Goal: Task Accomplishment & Management: Manage account settings

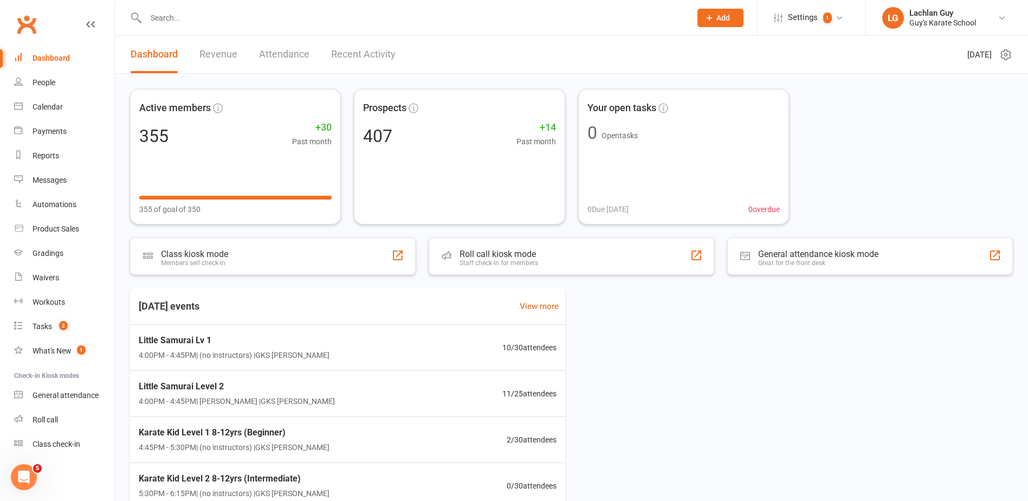
drag, startPoint x: 0, startPoint y: 0, endPoint x: 229, endPoint y: 23, distance: 229.9
click at [229, 23] on input "text" at bounding box center [413, 17] width 541 height 15
click at [229, 18] on input "text" at bounding box center [413, 17] width 541 height 15
type input "ore"
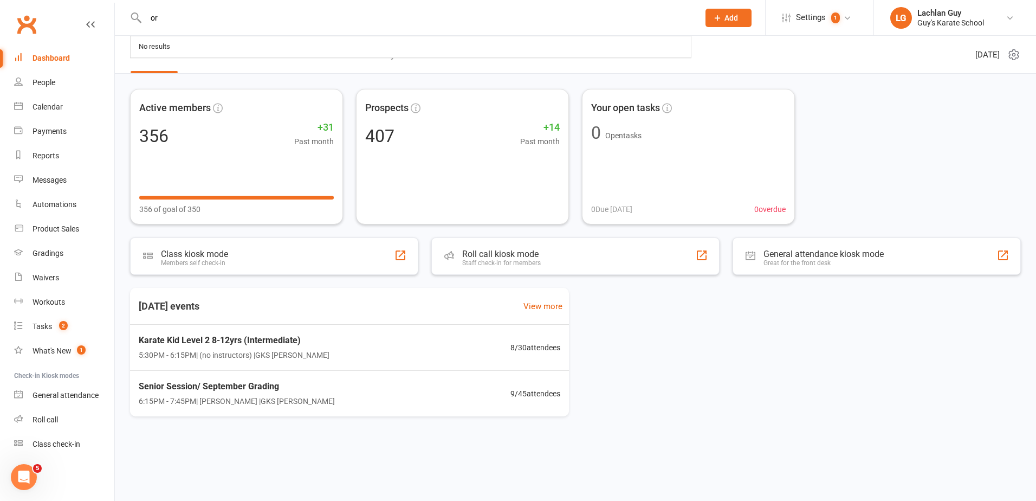
type input "o"
type input "f"
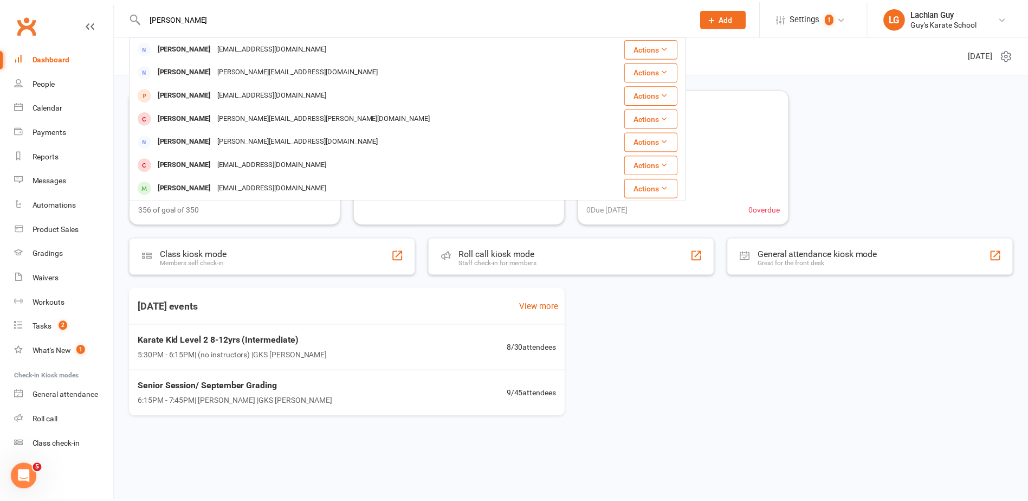
scroll to position [54, 0]
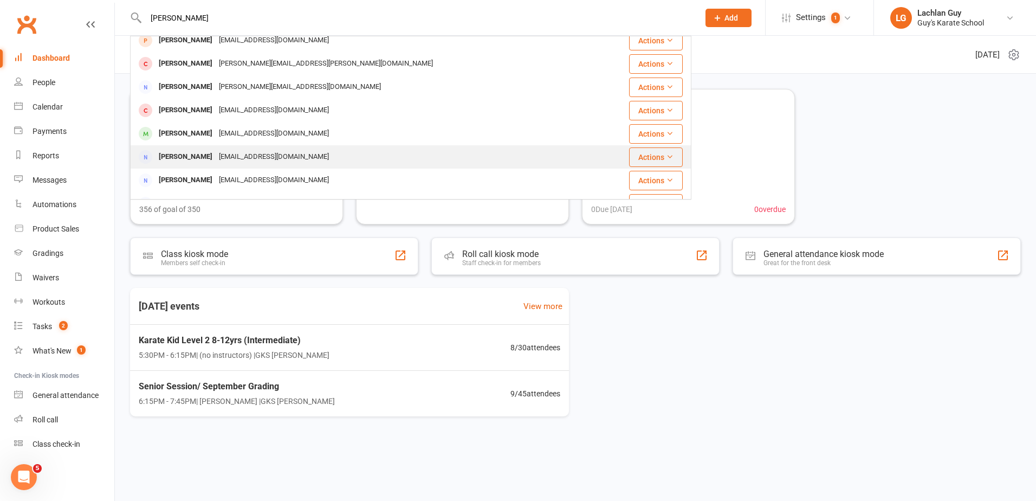
type input "vincent"
click at [410, 147] on div "Vincent Oba-Olukayode neheausdruck@gmail.com" at bounding box center [364, 157] width 466 height 22
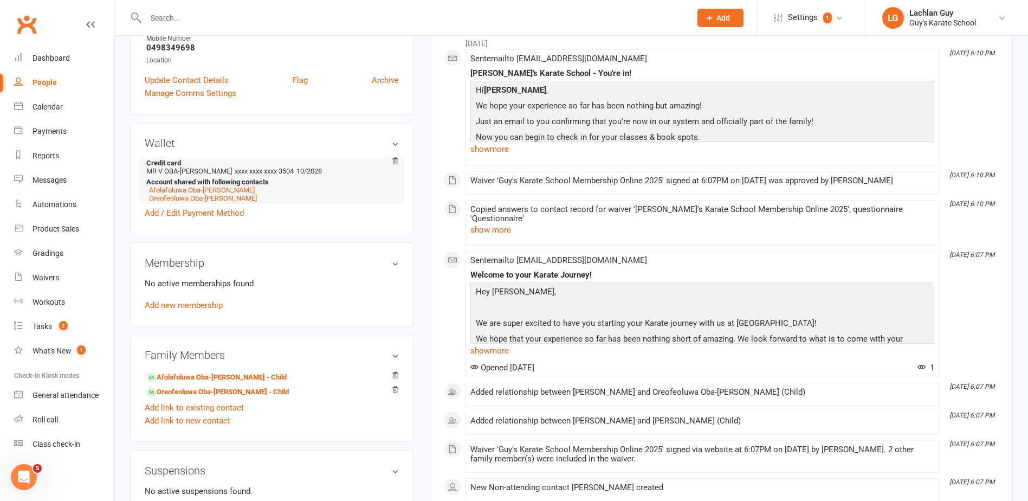
scroll to position [271, 0]
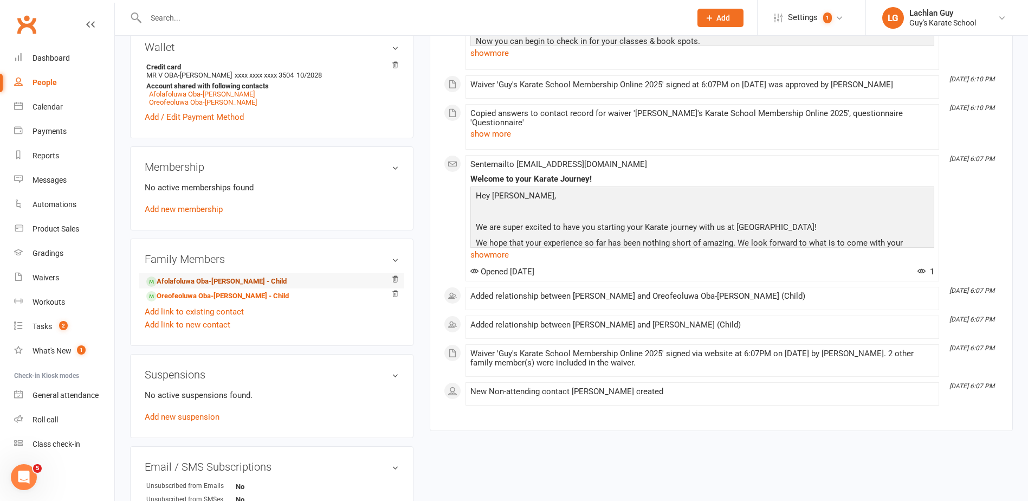
click at [223, 276] on link "Afolafoluwa Oba-Olukayode - Child" at bounding box center [216, 281] width 140 height 11
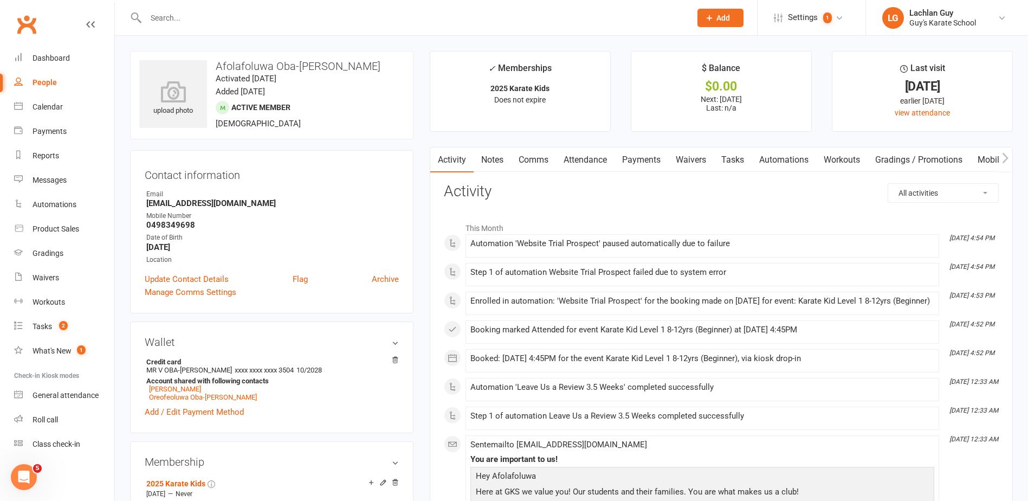
click at [639, 164] on link "Payments" at bounding box center [642, 159] width 54 height 25
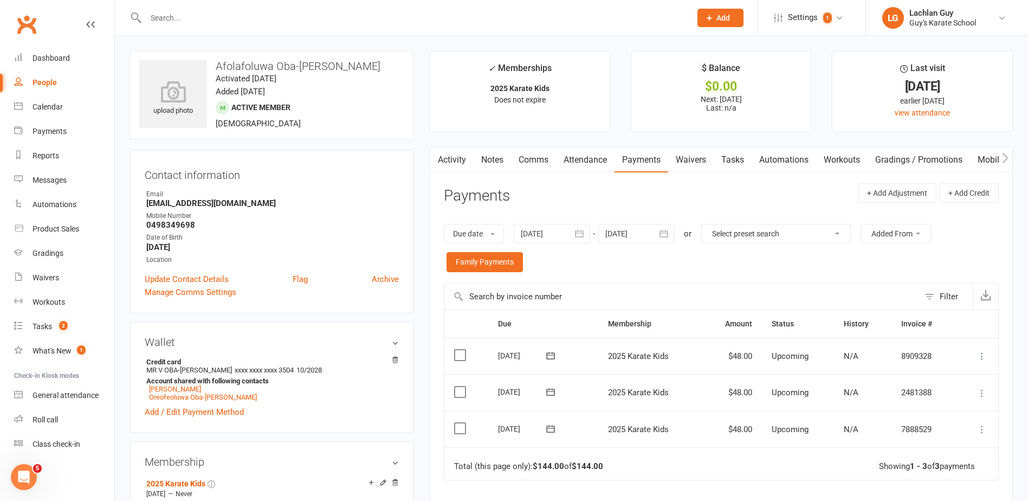
scroll to position [108, 0]
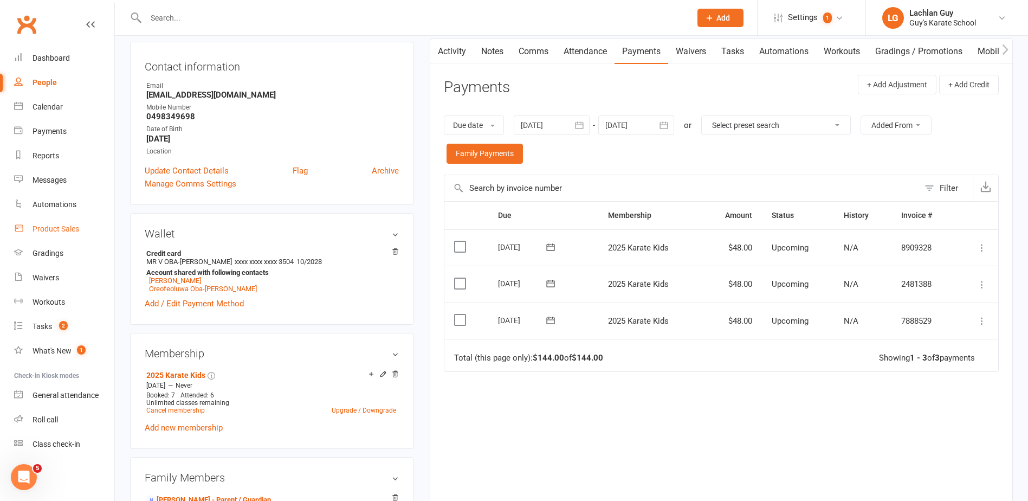
click at [68, 225] on div "Product Sales" at bounding box center [56, 228] width 47 height 9
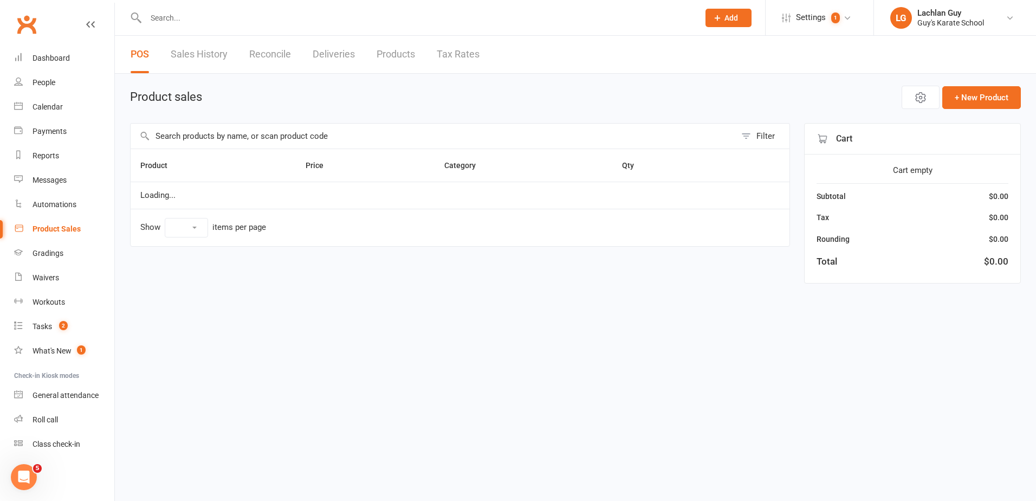
select select "10"
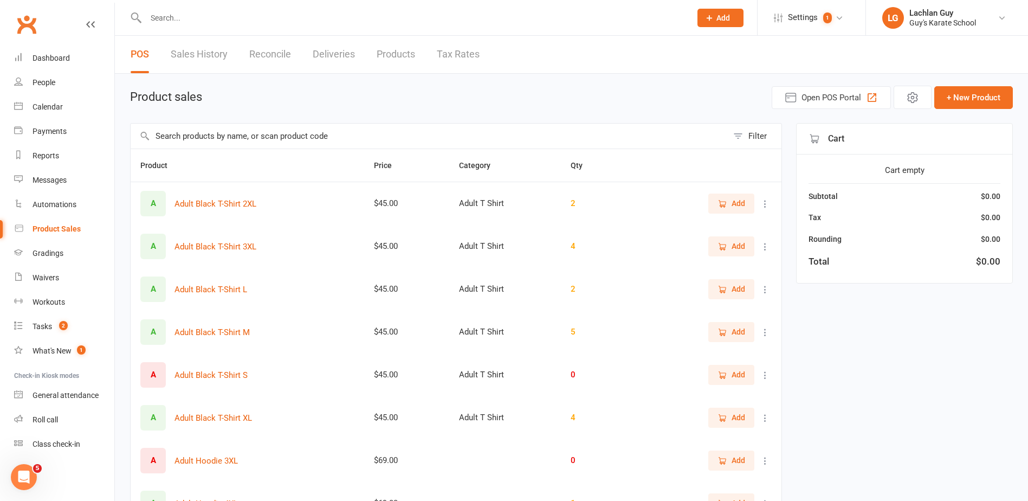
click at [350, 141] on input "text" at bounding box center [429, 136] width 597 height 25
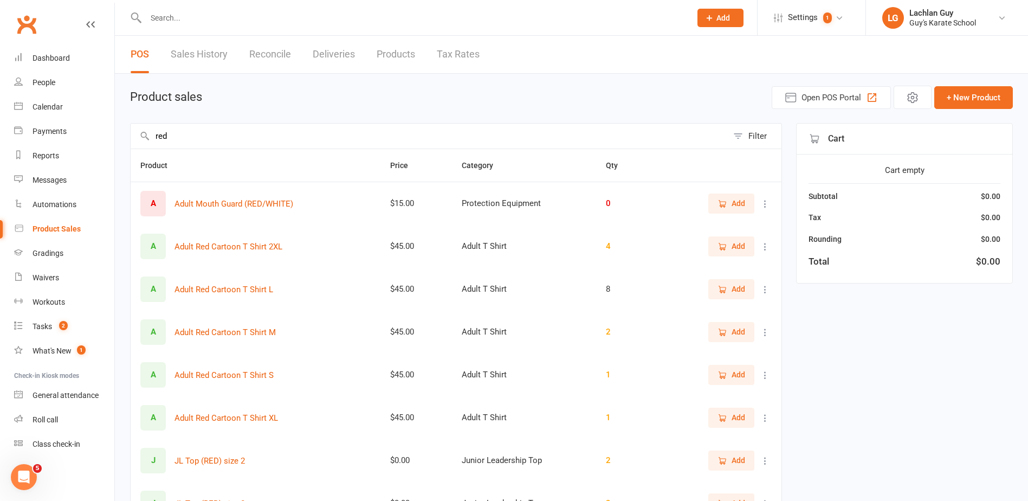
type input "red"
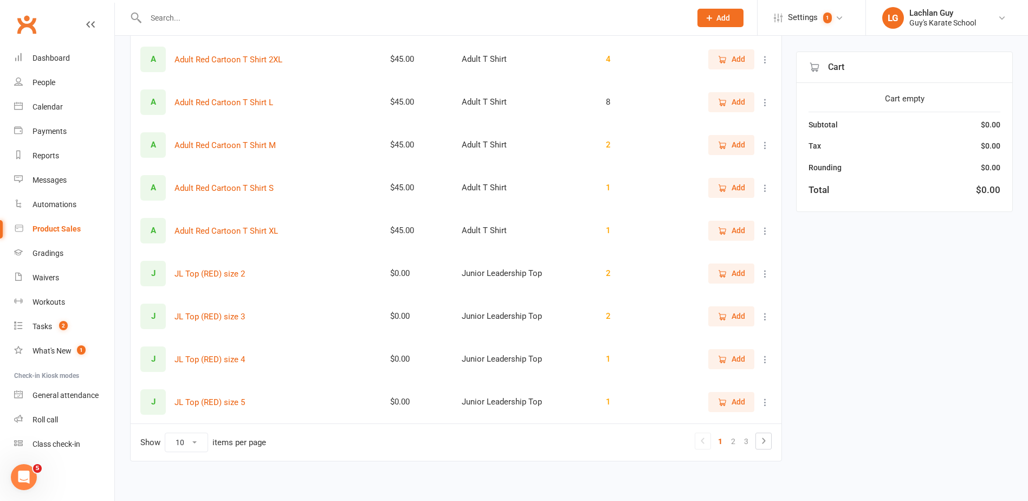
scroll to position [193, 0]
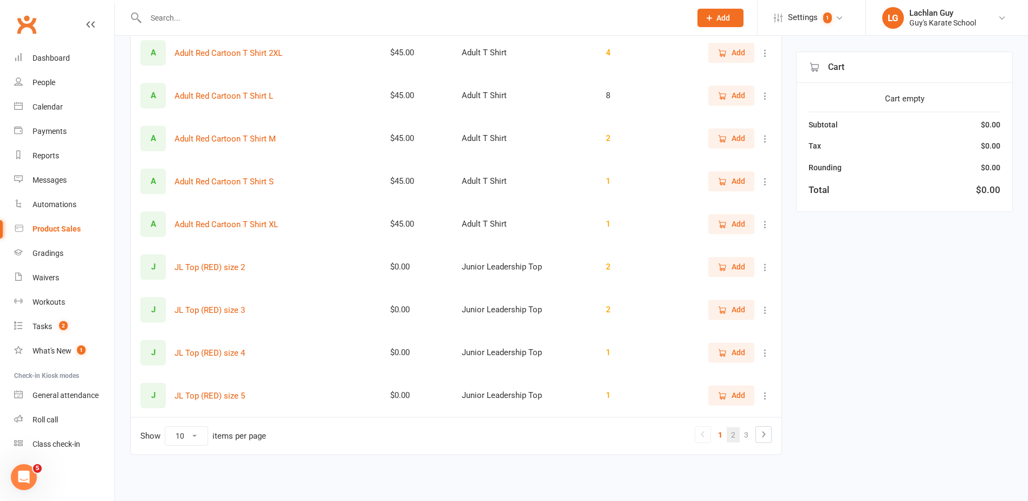
click at [733, 436] on link "2" at bounding box center [733, 434] width 13 height 15
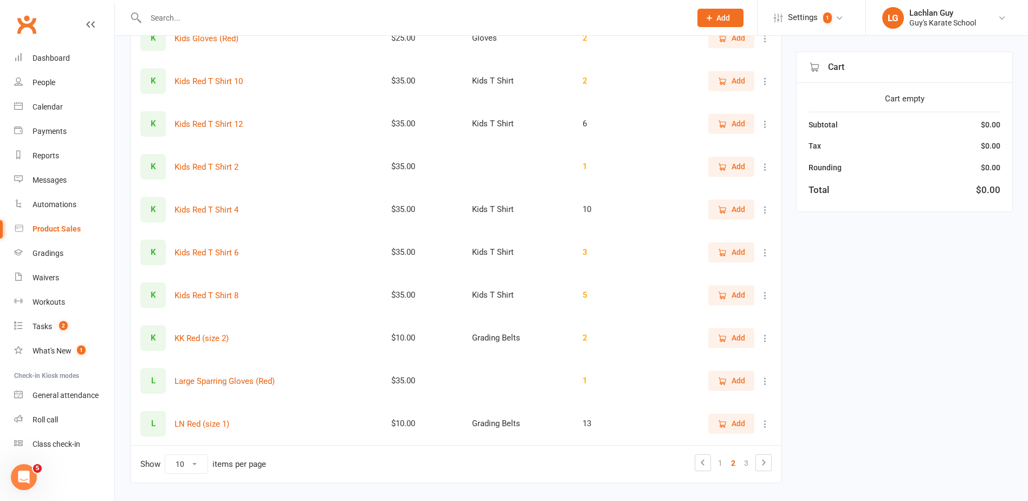
scroll to position [139, 0]
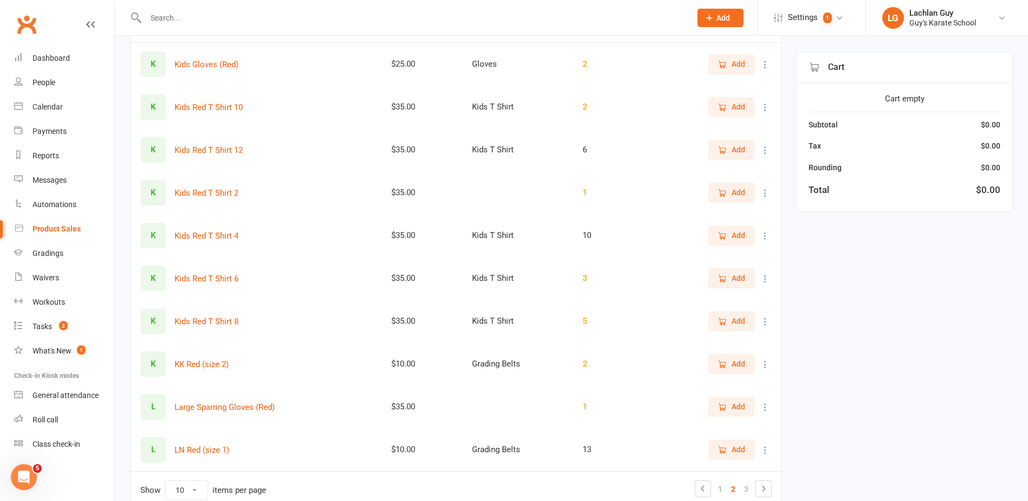
click at [728, 146] on span "Add" at bounding box center [732, 150] width 28 height 12
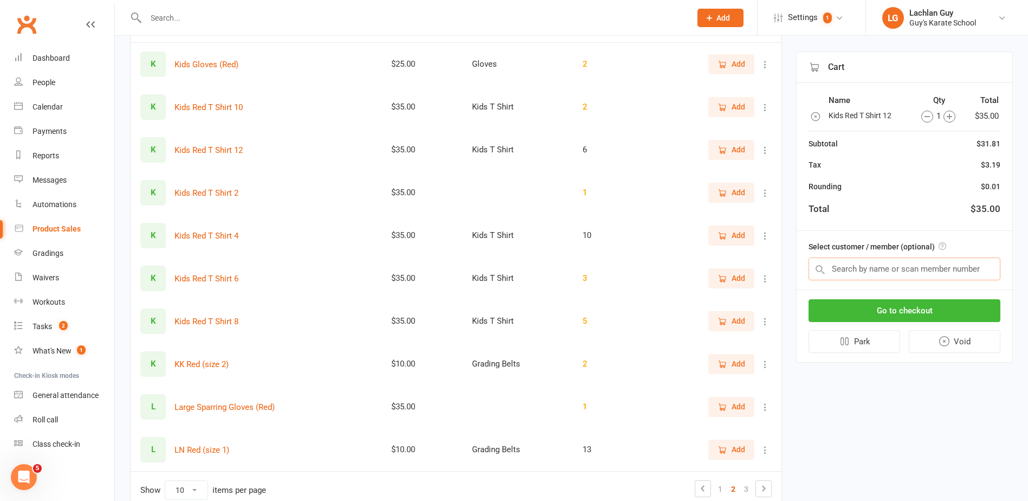
click at [923, 272] on input "text" at bounding box center [905, 268] width 192 height 23
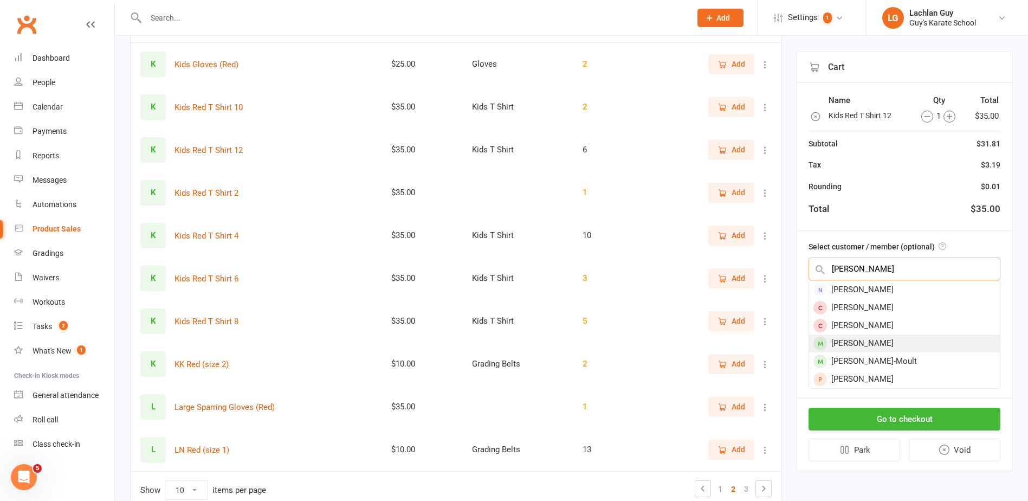
type input "lucy"
click at [886, 341] on div "Lucy Hobourn" at bounding box center [904, 343] width 191 height 18
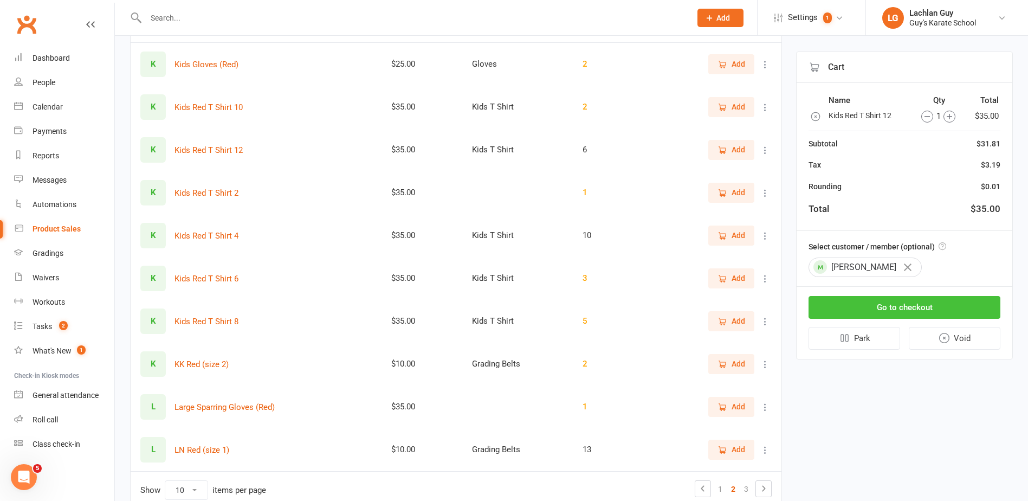
click at [893, 309] on button "Go to checkout" at bounding box center [905, 307] width 192 height 23
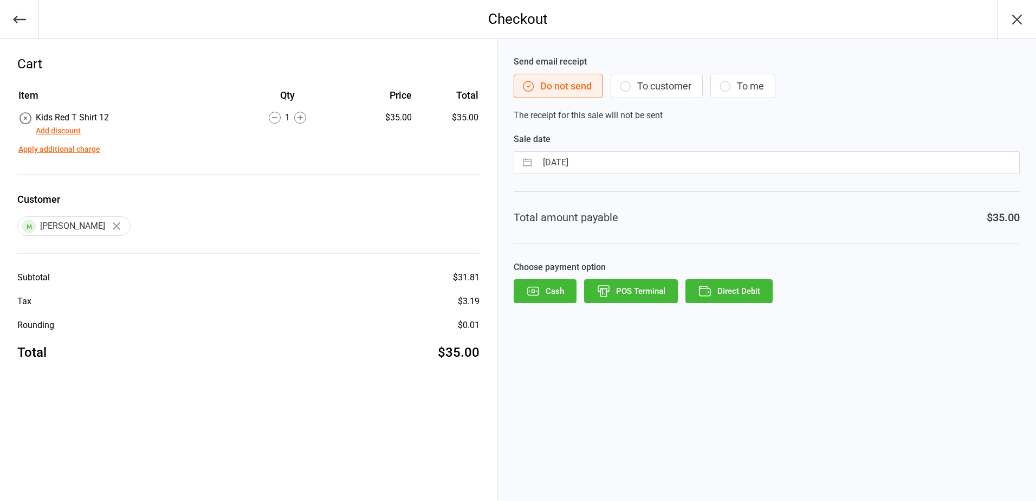
click at [606, 293] on icon "button" at bounding box center [603, 293] width 6 height 8
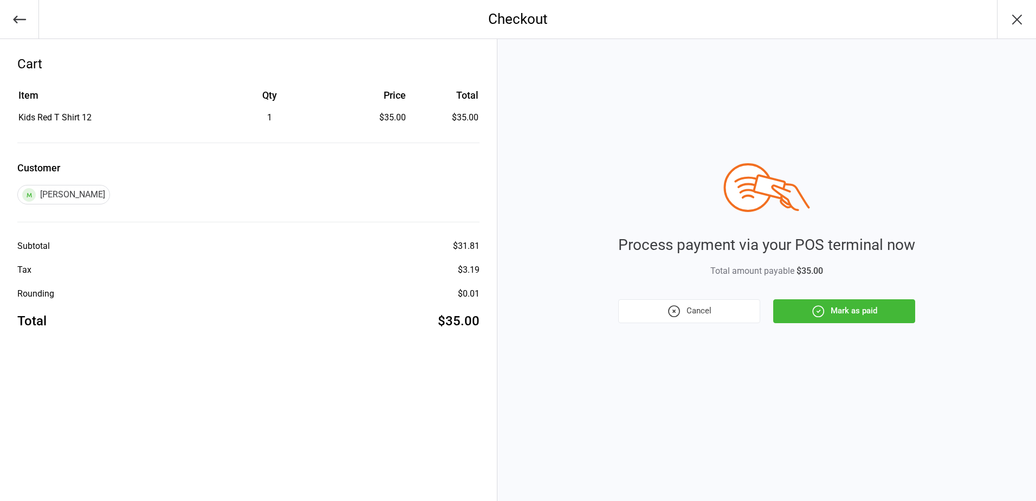
click at [868, 310] on button "Mark as paid" at bounding box center [844, 311] width 142 height 24
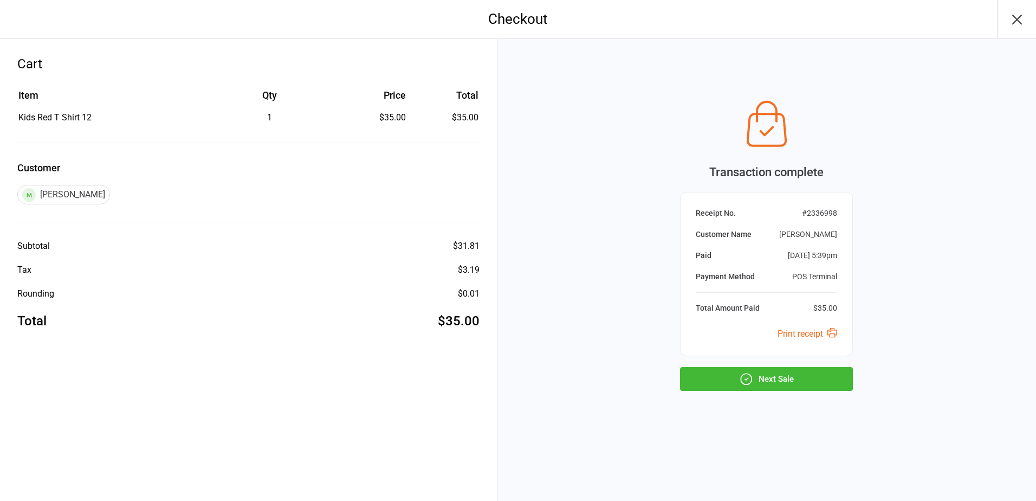
click at [1025, 18] on icon "button" at bounding box center [1017, 19] width 17 height 17
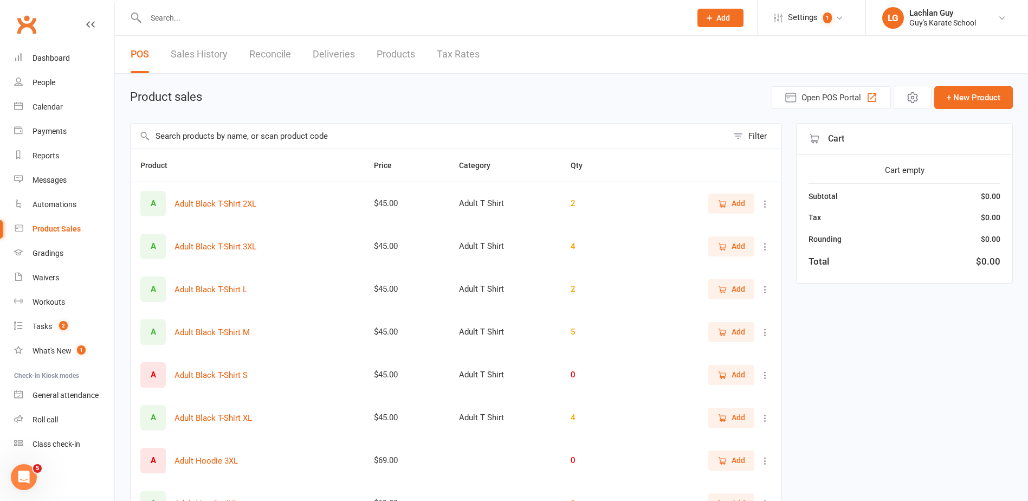
click at [565, 96] on div "Product sales Open POS Portal + New Product" at bounding box center [571, 97] width 883 height 23
click at [732, 100] on div "Product sales Open POS Portal + New Product" at bounding box center [571, 97] width 883 height 23
click at [735, 100] on div "Product sales Open POS Portal + New Product" at bounding box center [571, 97] width 883 height 23
click at [726, 98] on div "Product sales Open POS Portal + New Product" at bounding box center [571, 97] width 883 height 23
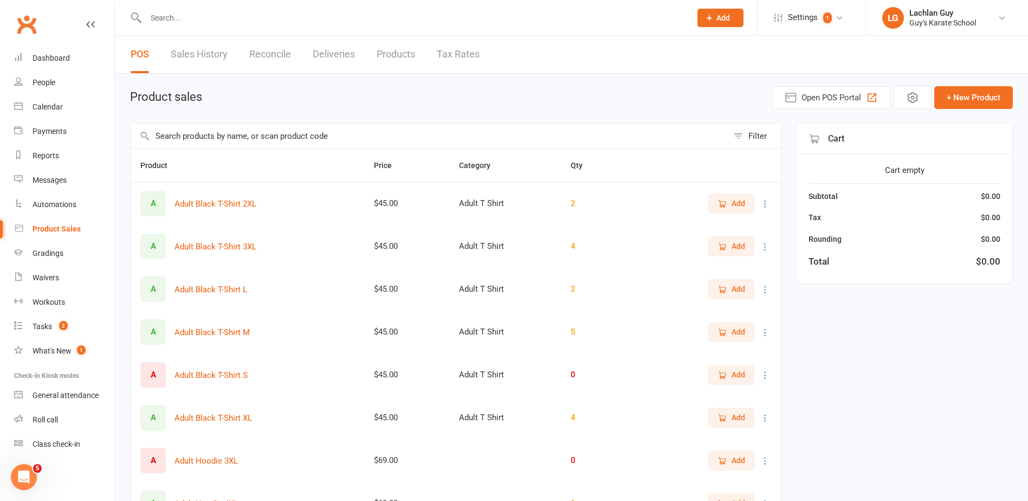
click at [676, 108] on div "Product sales Open POS Portal + New Product" at bounding box center [571, 97] width 883 height 23
click at [387, 92] on div "Product sales Open POS Portal + New Product" at bounding box center [571, 97] width 883 height 23
click at [131, 98] on h1 "Product sales" at bounding box center [166, 97] width 72 height 13
drag, startPoint x: 201, startPoint y: 97, endPoint x: 156, endPoint y: 111, distance: 46.6
click at [200, 97] on h1 "Product sales" at bounding box center [166, 97] width 72 height 13
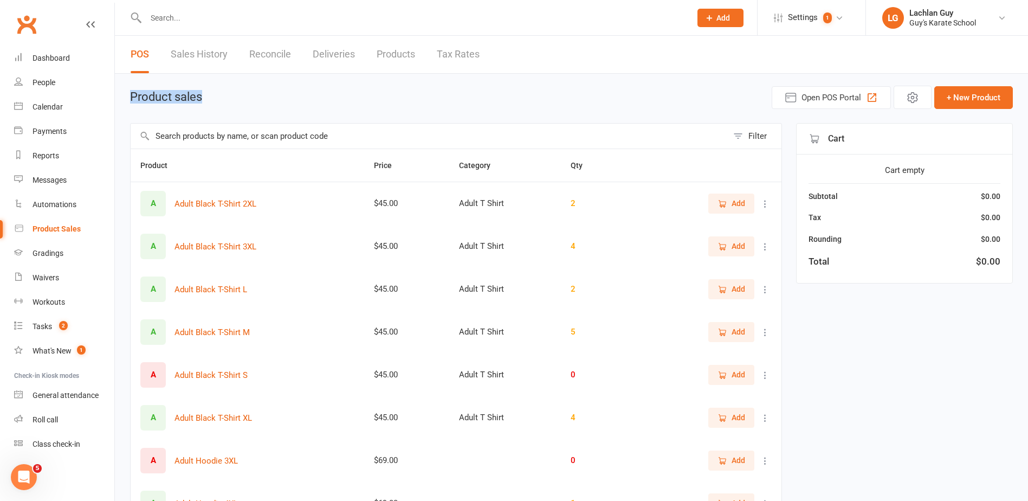
drag, startPoint x: 128, startPoint y: 94, endPoint x: 221, endPoint y: 94, distance: 92.1
click at [221, 94] on div "Product sales Open POS Portal + New Product Filter Product Price Category Qty A…" at bounding box center [571, 376] width 913 height 605
click at [50, 54] on div "Dashboard" at bounding box center [51, 58] width 37 height 9
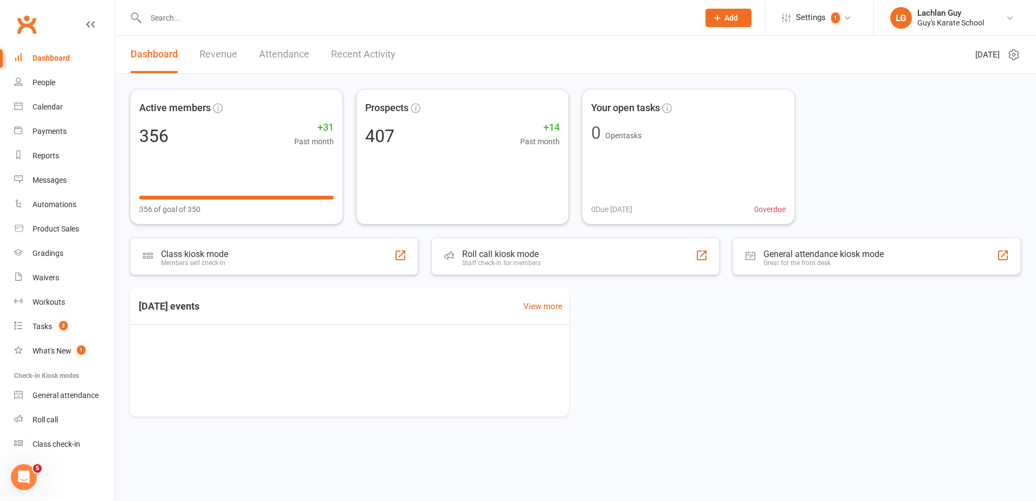
click at [198, 21] on input "text" at bounding box center [417, 17] width 549 height 15
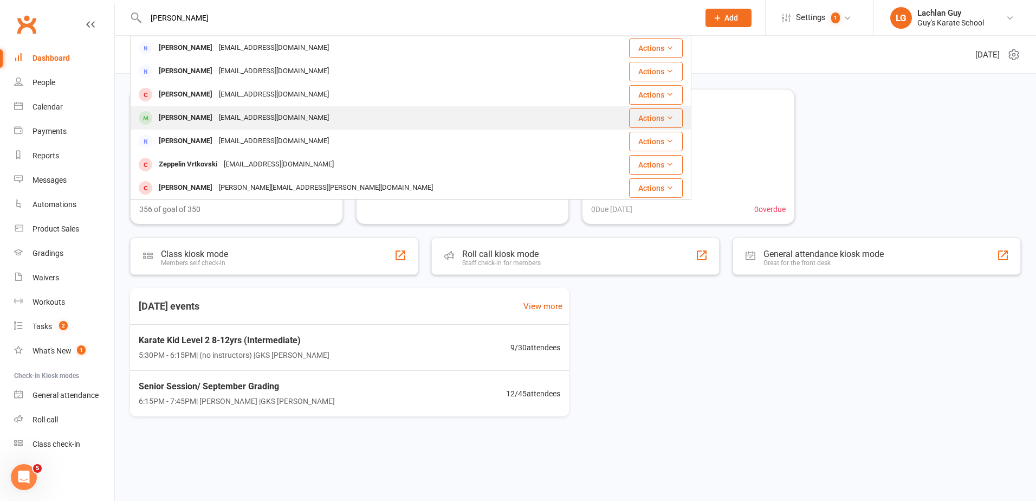
type input "michael"
click at [238, 124] on div "michaeljohngeatches94@gmail.com" at bounding box center [274, 118] width 117 height 16
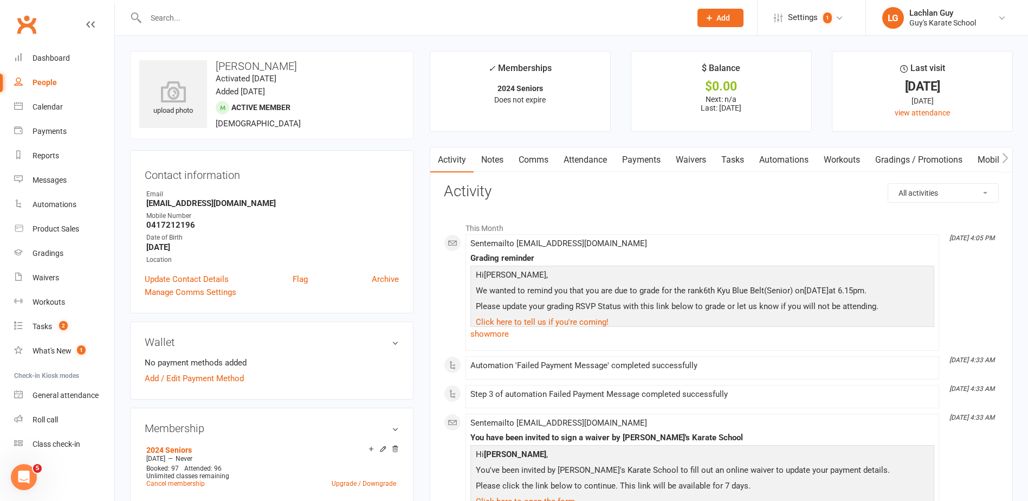
click at [652, 164] on link "Payments" at bounding box center [642, 159] width 54 height 25
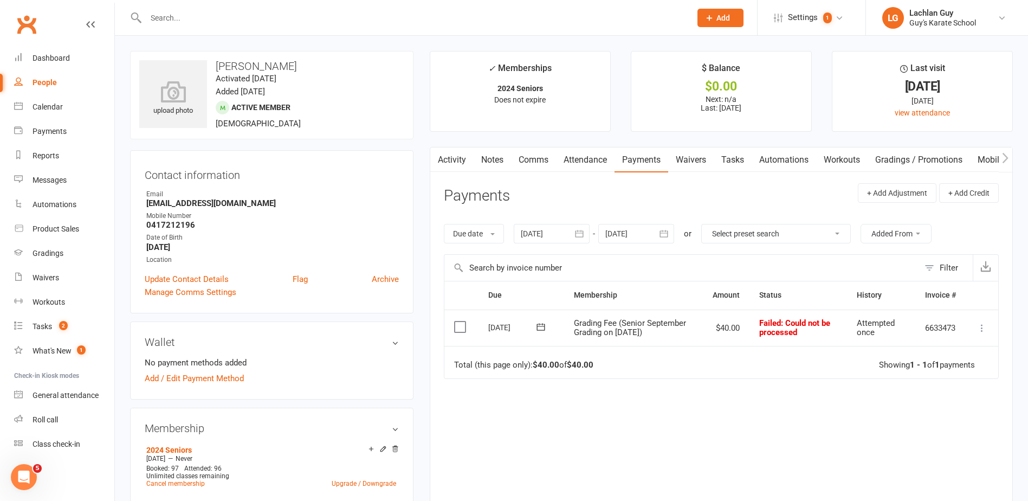
click at [979, 328] on icon at bounding box center [982, 327] width 11 height 11
click at [951, 363] on link "Mark as Paid (POS)" at bounding box center [934, 371] width 107 height 22
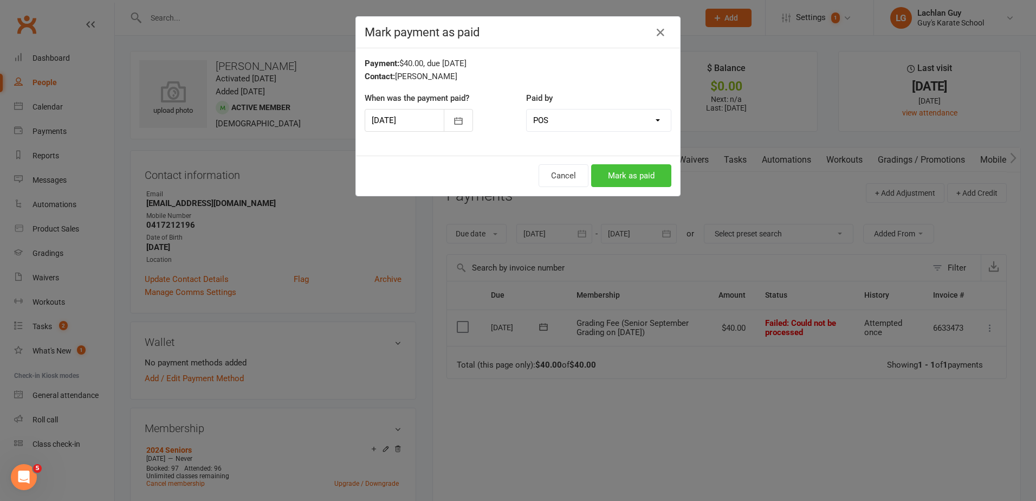
click at [630, 179] on button "Mark as paid" at bounding box center [631, 175] width 80 height 23
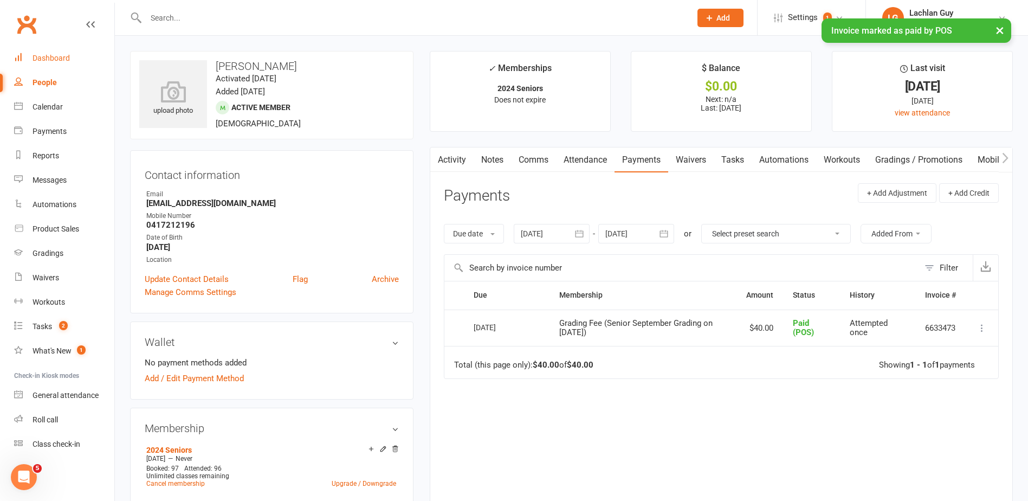
click at [55, 59] on div "Dashboard" at bounding box center [51, 58] width 37 height 9
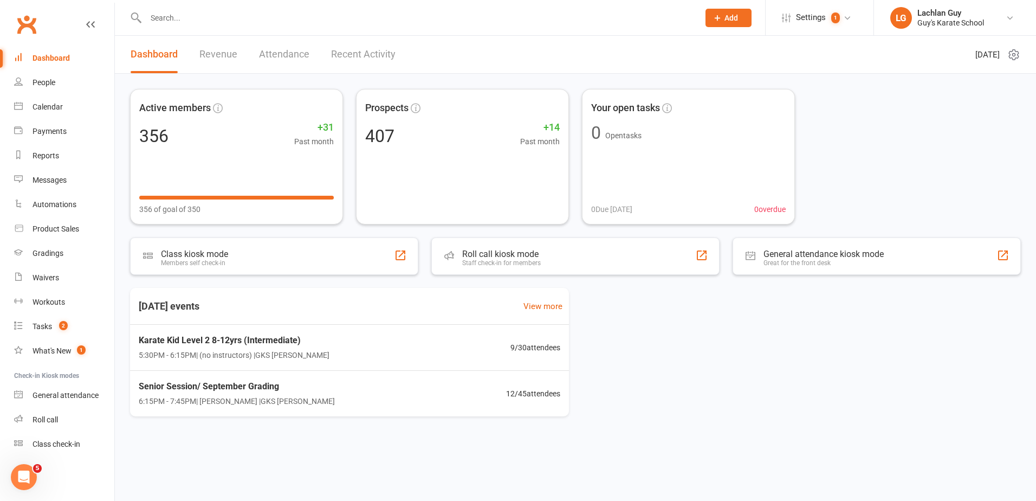
click at [839, 119] on div "Active members 356 +31 Past month 356 of goal of 350 Prospects 407 +14 Past mon…" at bounding box center [575, 156] width 891 height 135
click at [904, 164] on div "Active members 356 +31 Past month 356 of goal of 350 Prospects 407 +14 Past mon…" at bounding box center [575, 156] width 891 height 135
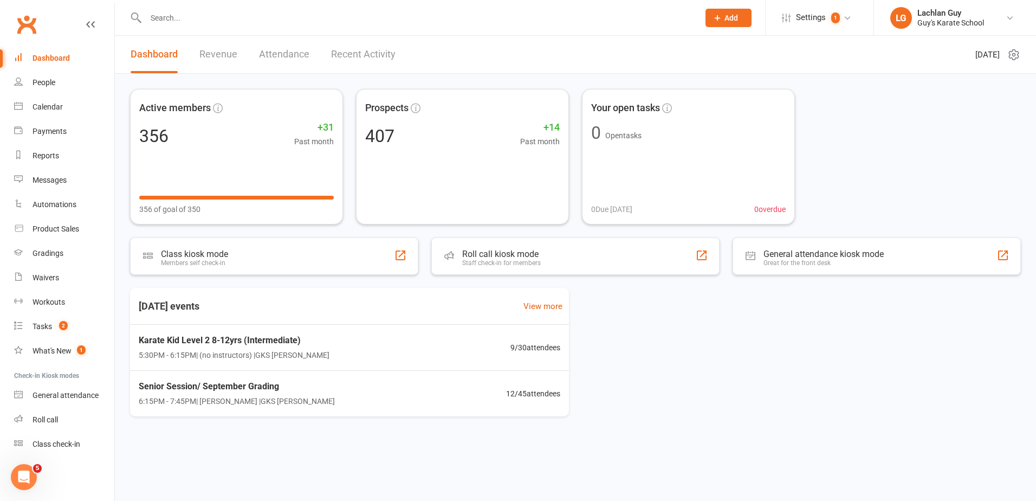
click at [846, 167] on div "Active members 356 +31 Past month 356 of goal of 350 Prospects 407 +14 Past mon…" at bounding box center [575, 156] width 891 height 135
click at [844, 166] on div "Active members 356 +31 Past month 356 of goal of 350 Prospects 407 +14 Past mon…" at bounding box center [575, 156] width 891 height 135
click at [285, 19] on input "text" at bounding box center [417, 17] width 549 height 15
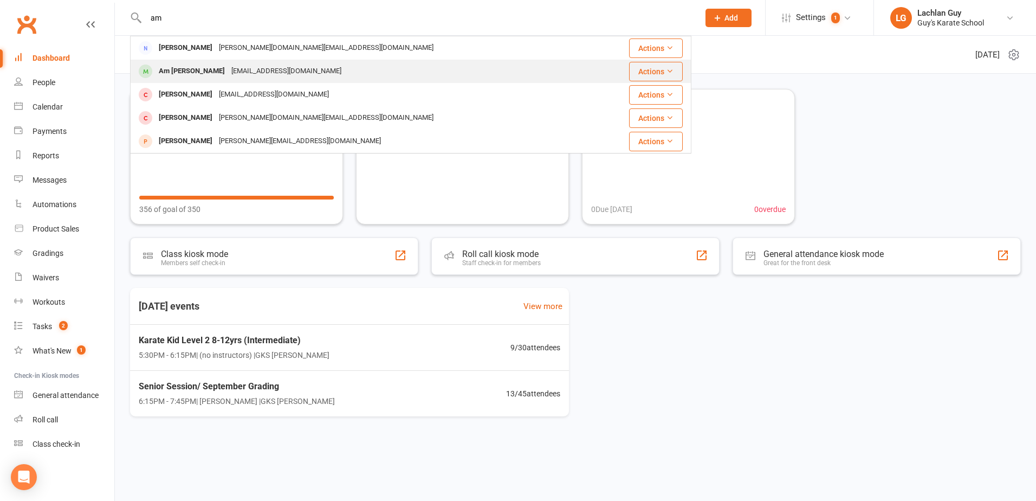
type input "am"
click at [306, 74] on div "Am [PERSON_NAME] [EMAIL_ADDRESS][DOMAIN_NAME]" at bounding box center [364, 71] width 466 height 22
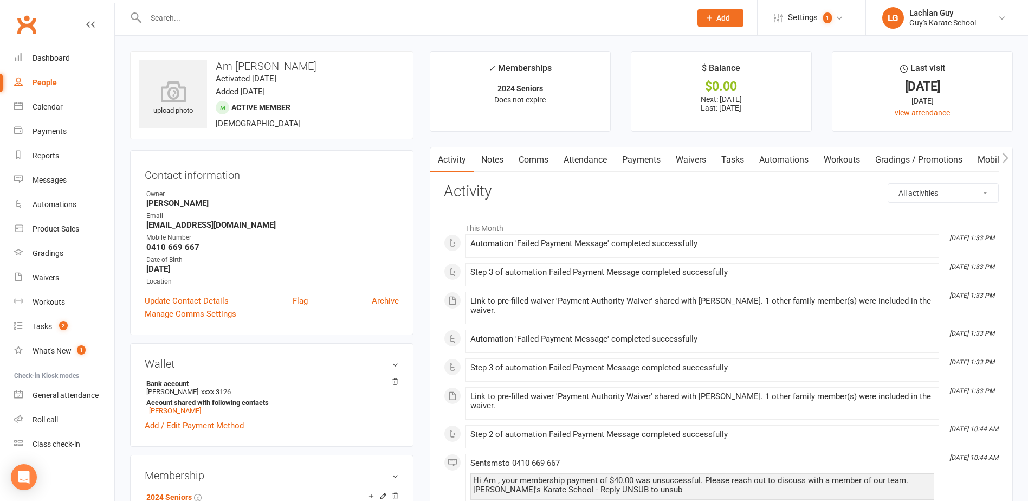
click at [626, 157] on link "Payments" at bounding box center [642, 159] width 54 height 25
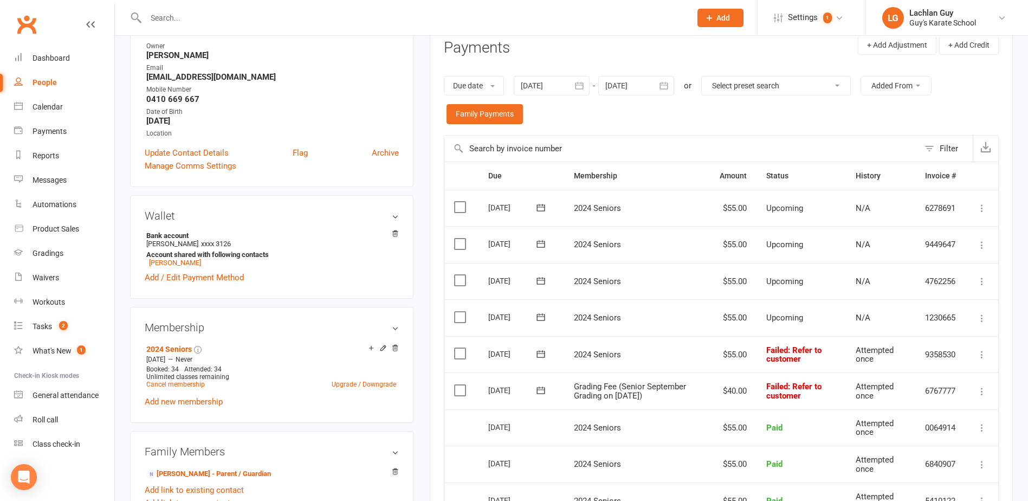
scroll to position [163, 0]
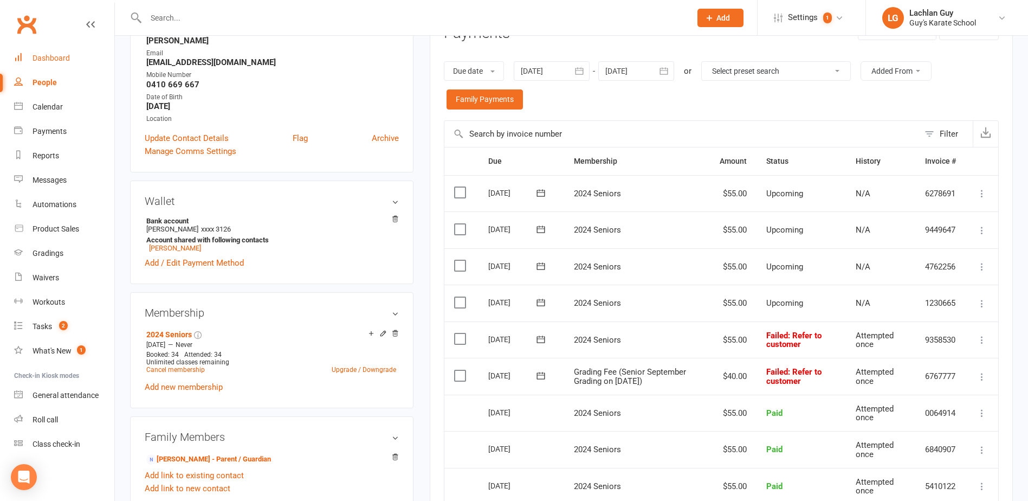
click at [49, 61] on div "Dashboard" at bounding box center [51, 58] width 37 height 9
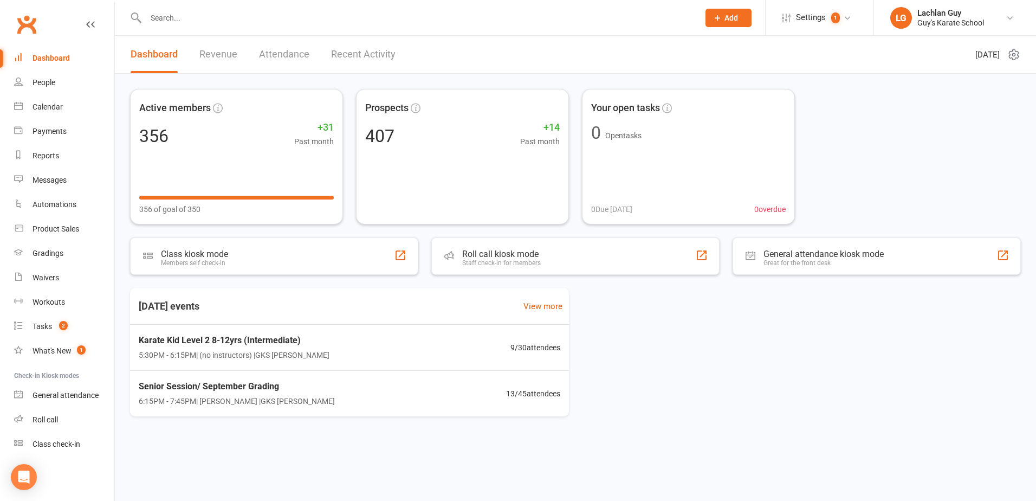
click at [913, 121] on div "Active members 356 +31 Past month 356 of goal of 350 Prospects 407 +14 Past mon…" at bounding box center [575, 156] width 891 height 135
